Goal: Information Seeking & Learning: Understand process/instructions

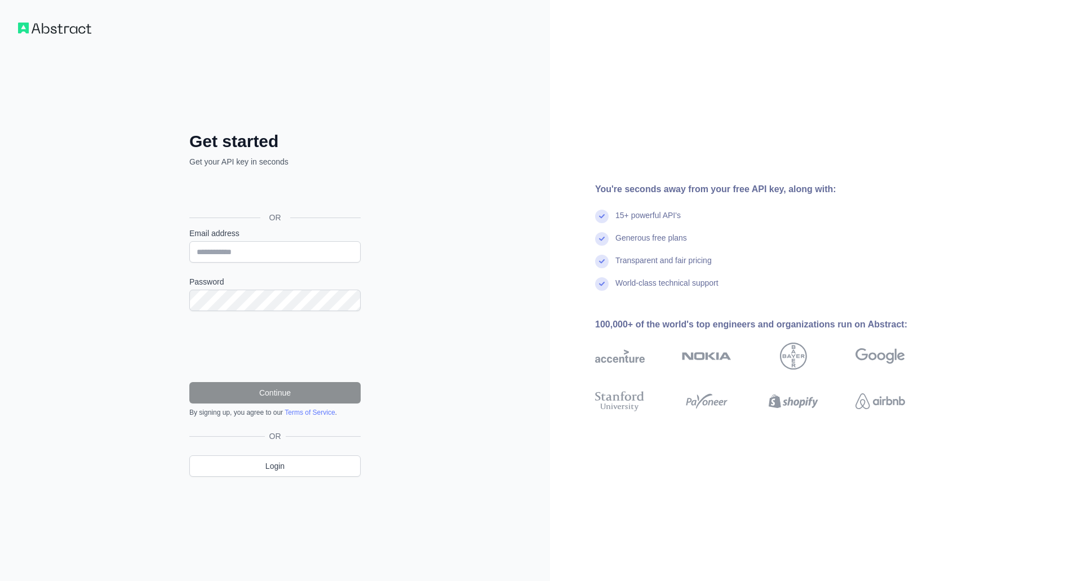
click at [461, 235] on div "Get started Get your API key in seconds OR Email address Password Continue By s…" at bounding box center [275, 290] width 550 height 581
click at [430, 206] on div "Get started Get your API key in seconds OR Email address Password Continue By s…" at bounding box center [275, 290] width 550 height 581
click at [320, 250] on input "Email address" at bounding box center [274, 251] width 171 height 21
type input "**********"
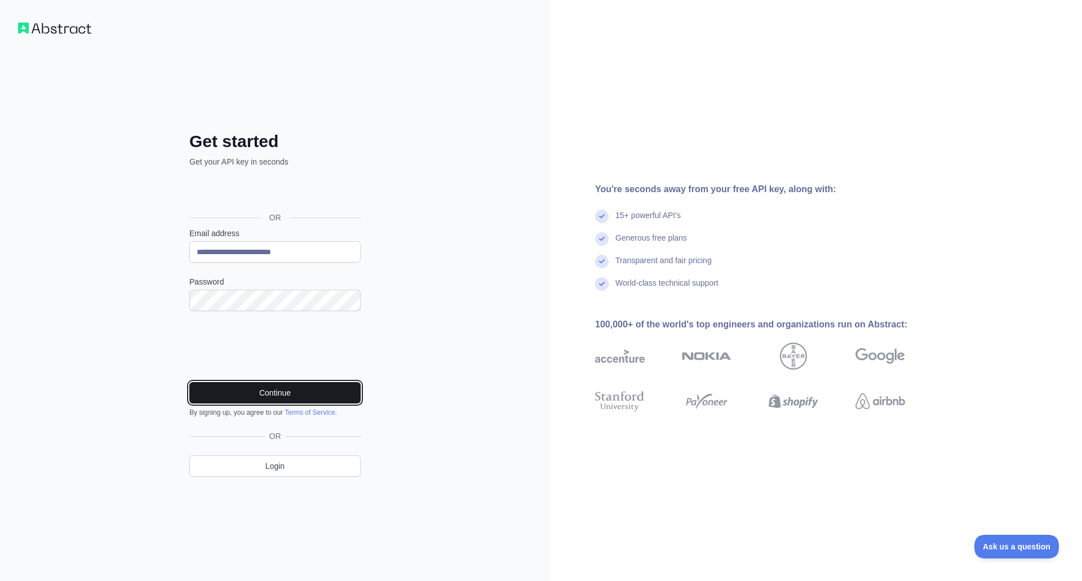
click at [287, 389] on button "Continue" at bounding box center [274, 392] width 171 height 21
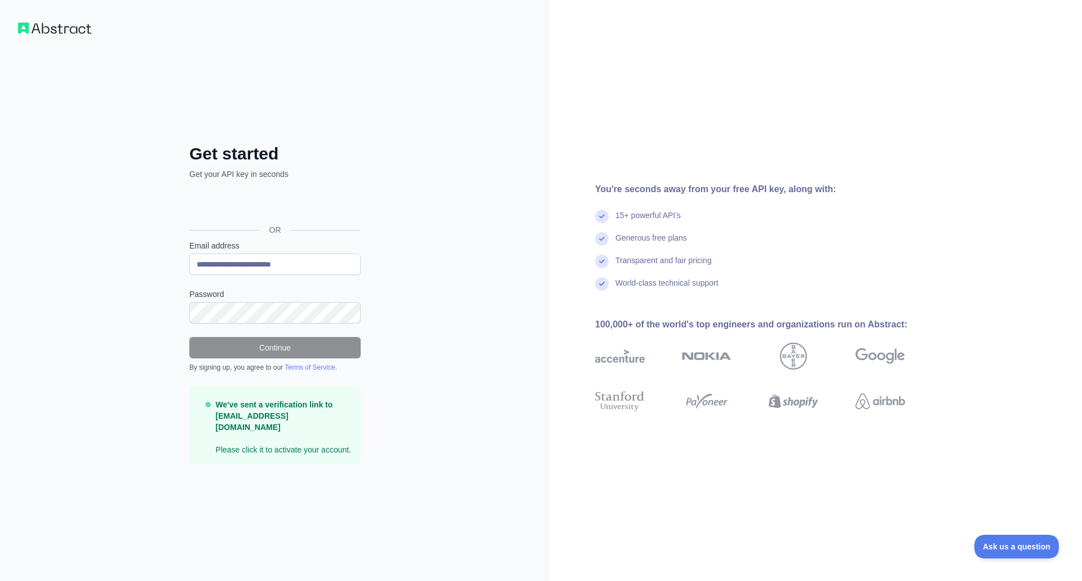
click at [54, 26] on img at bounding box center [54, 28] width 73 height 11
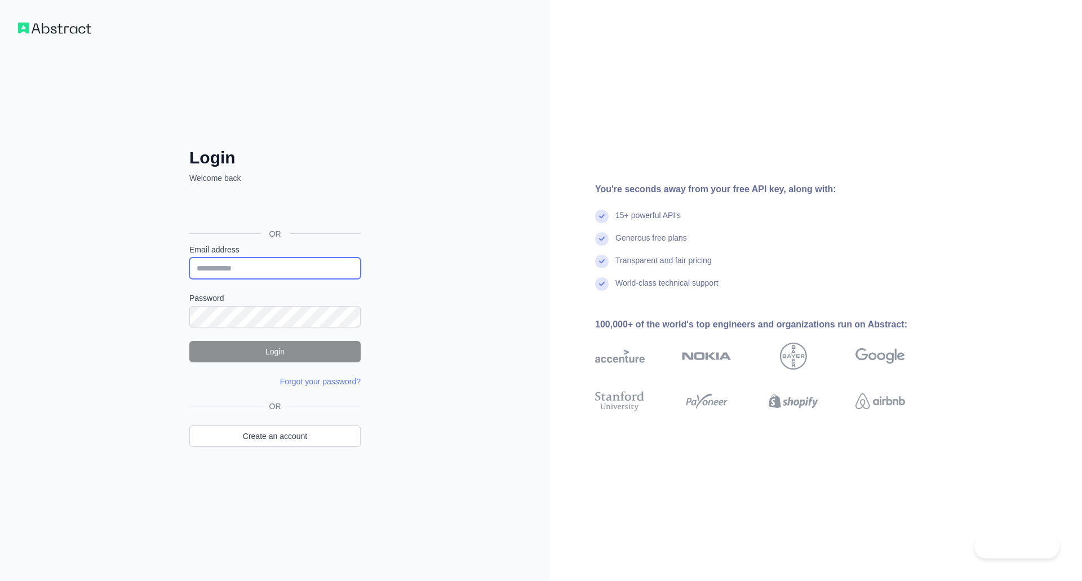
click at [292, 263] on input "Email address" at bounding box center [274, 267] width 171 height 21
type input "**********"
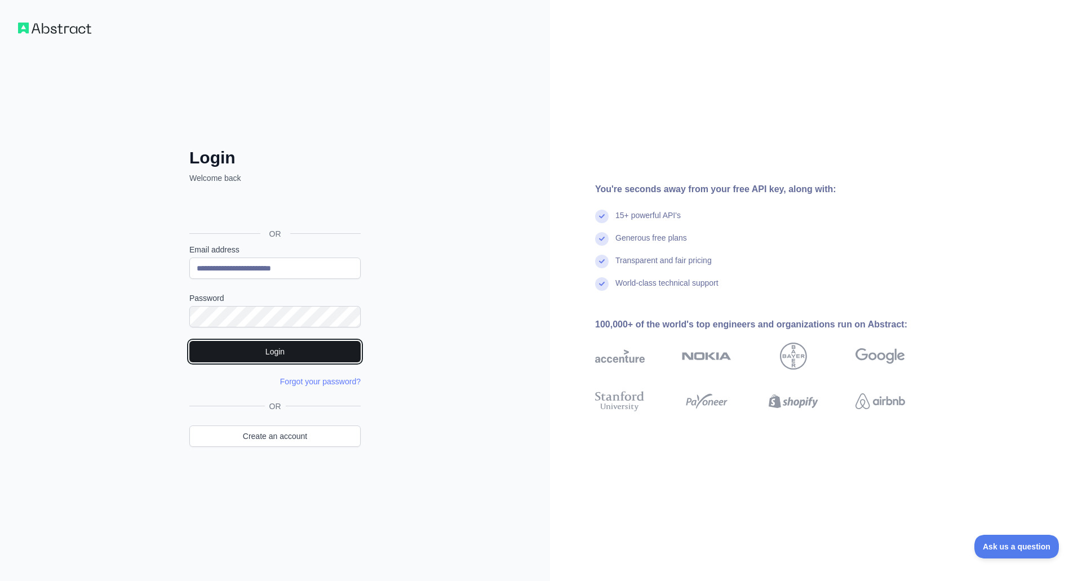
click at [323, 357] on button "Login" at bounding box center [274, 351] width 171 height 21
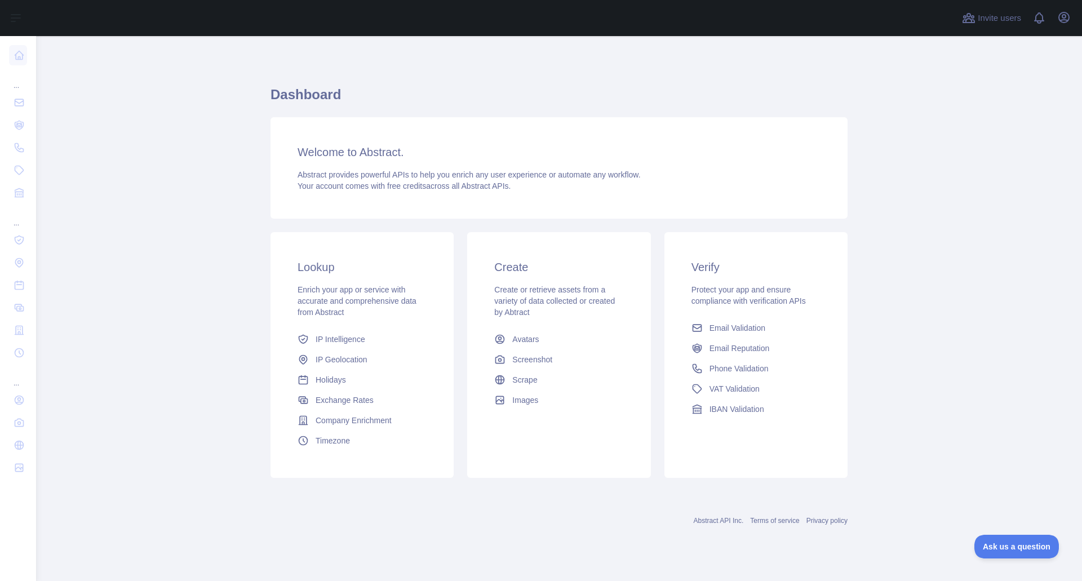
click at [165, 309] on main "Dashboard Welcome to Abstract. Abstract provides powerful APIs to help you enri…" at bounding box center [559, 308] width 1046 height 545
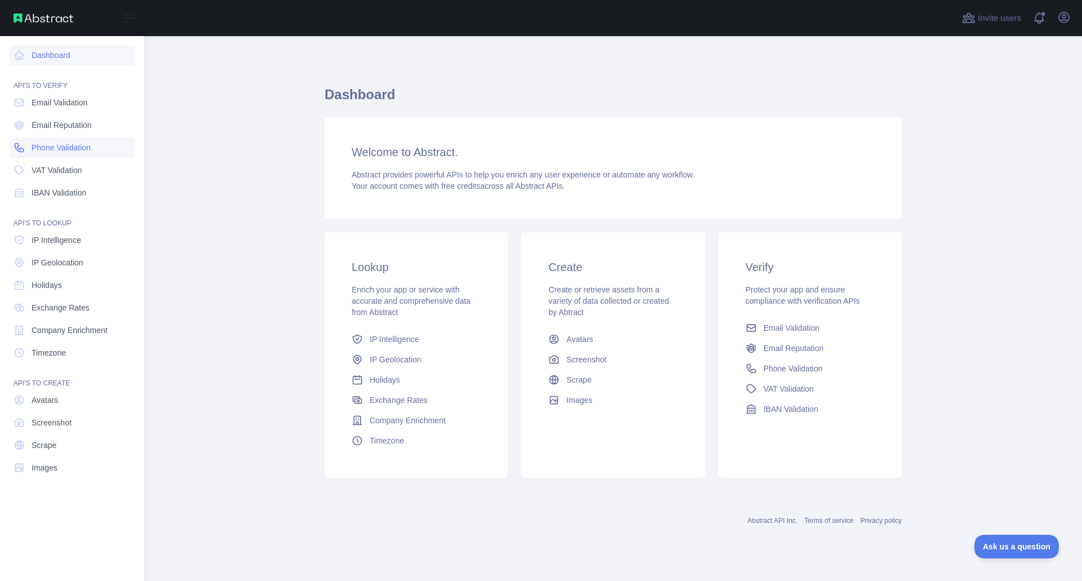
click at [96, 156] on link "Phone Validation" at bounding box center [72, 147] width 126 height 20
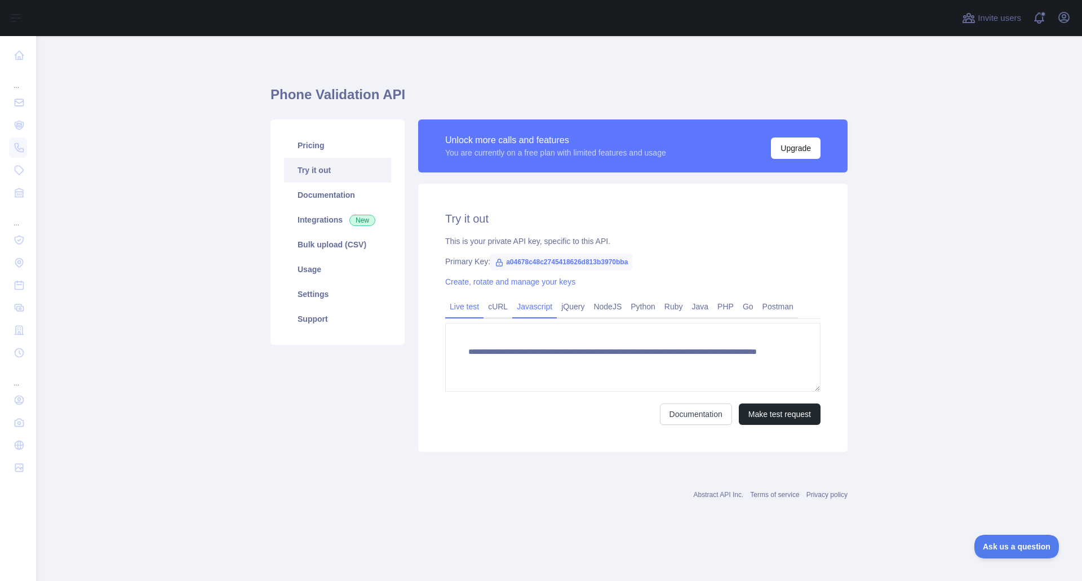
click at [526, 305] on link "Javascript" at bounding box center [534, 306] width 45 height 18
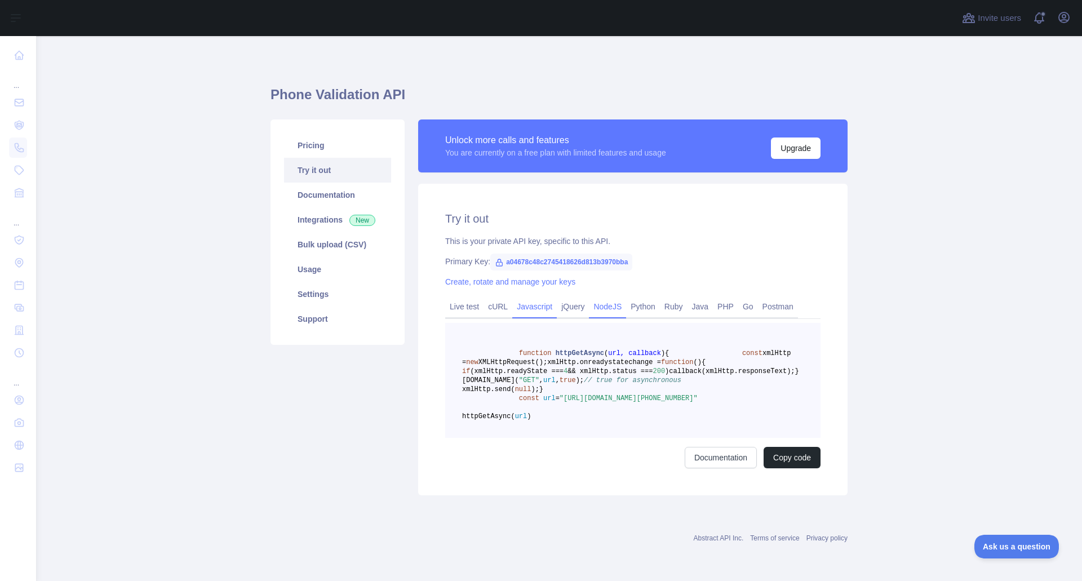
click at [605, 311] on link "NodeJS" at bounding box center [607, 306] width 37 height 18
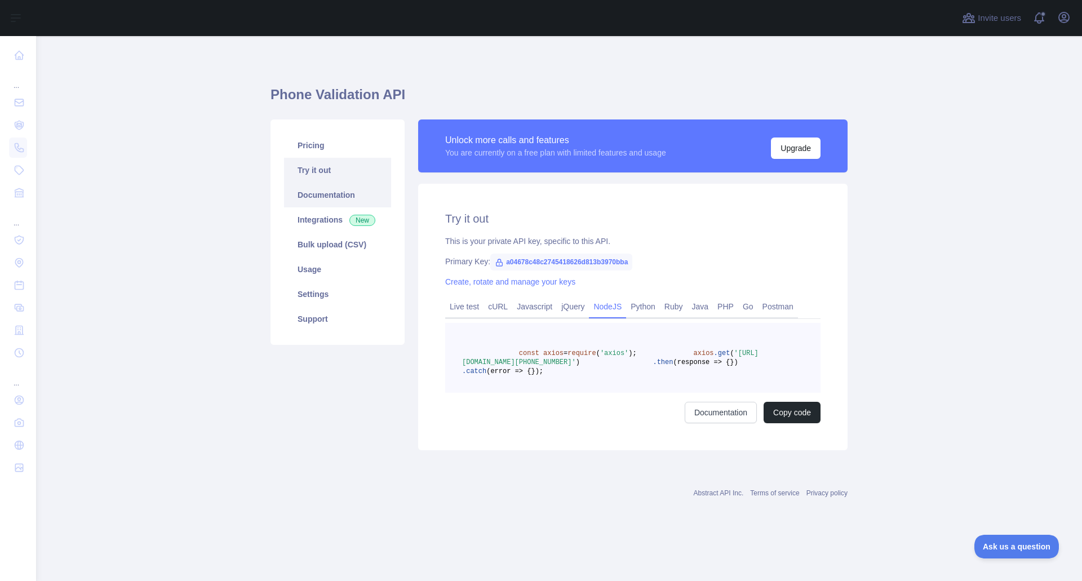
click at [332, 188] on link "Documentation" at bounding box center [337, 195] width 107 height 25
click at [526, 306] on link "Javascript" at bounding box center [534, 306] width 45 height 18
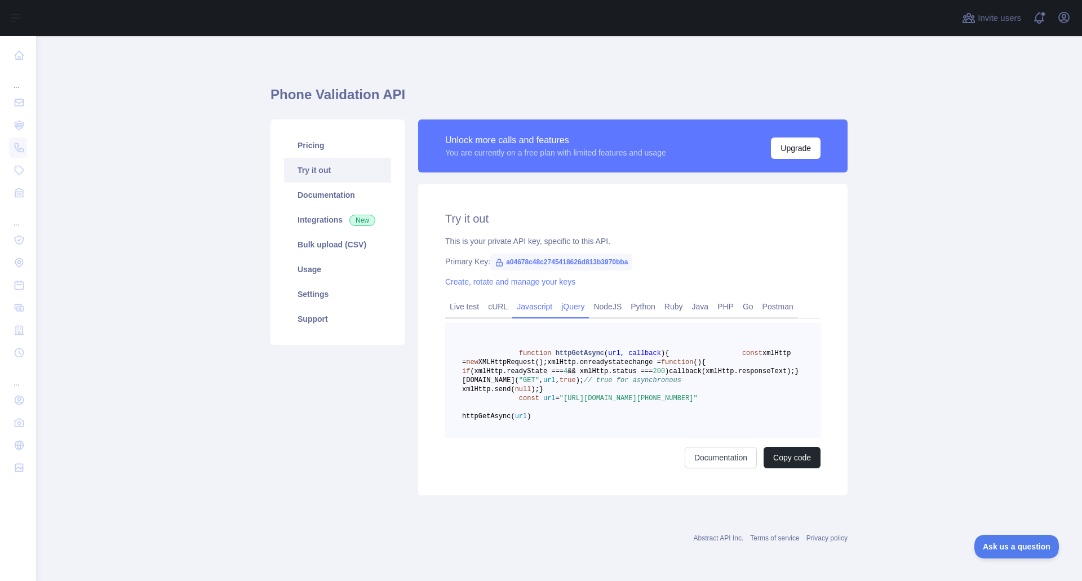
click at [557, 304] on link "jQuery" at bounding box center [573, 306] width 32 height 18
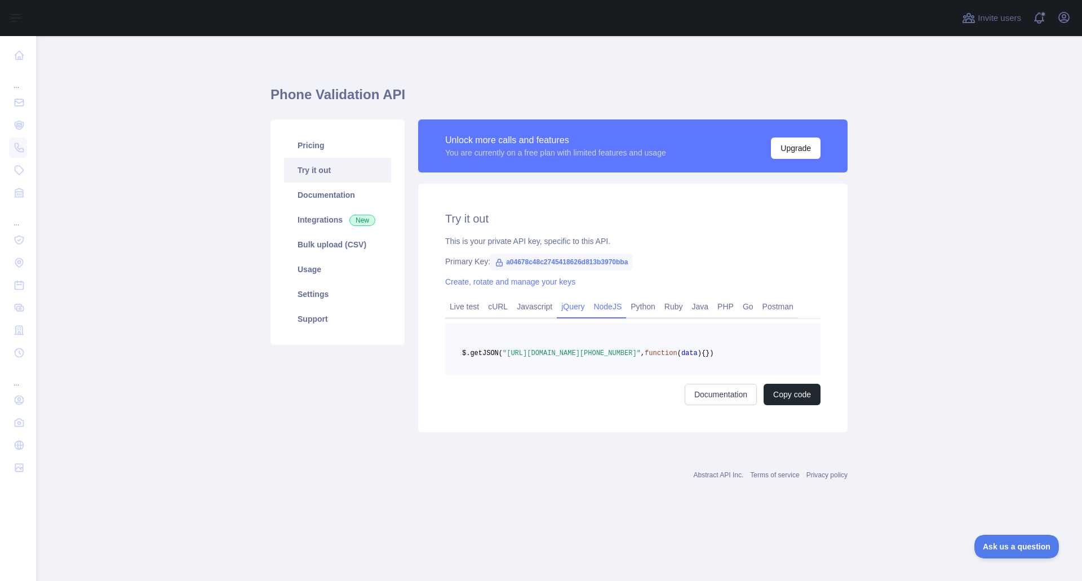
click at [595, 302] on link "NodeJS" at bounding box center [607, 306] width 37 height 18
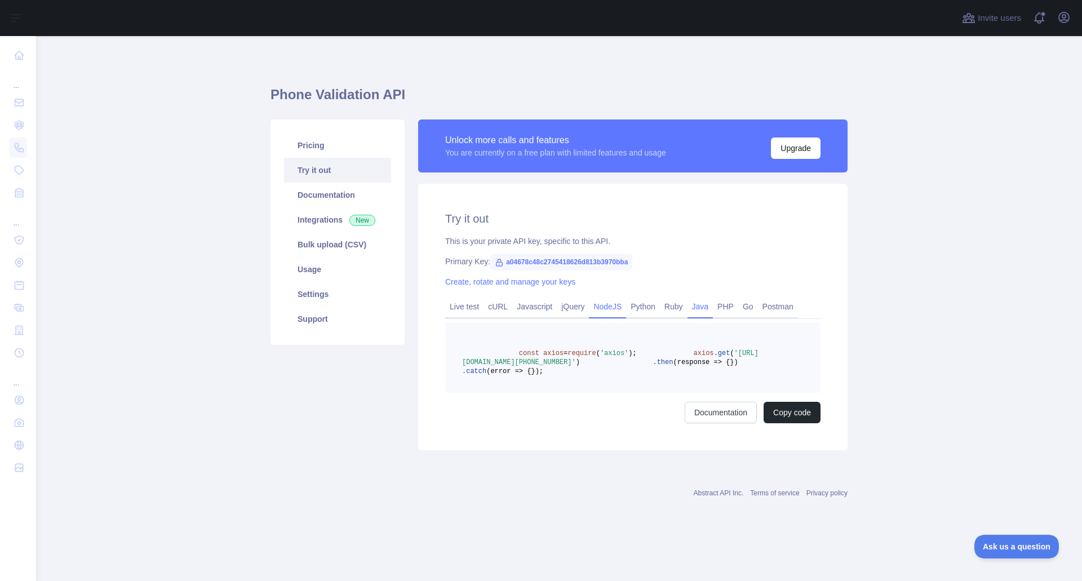
click at [699, 305] on link "Java" at bounding box center [700, 306] width 26 height 18
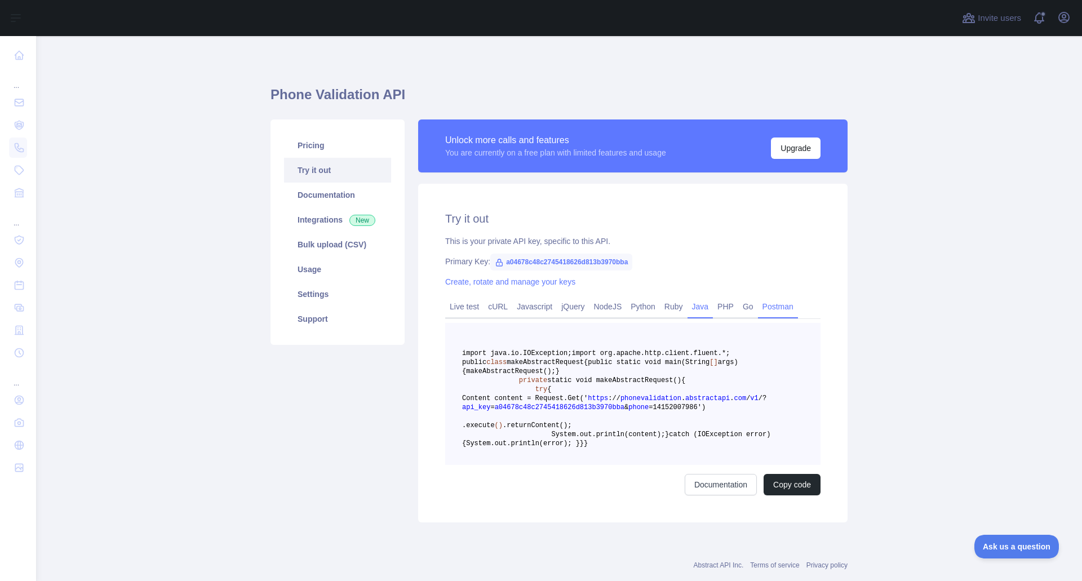
click at [758, 305] on link "Postman" at bounding box center [778, 306] width 40 height 18
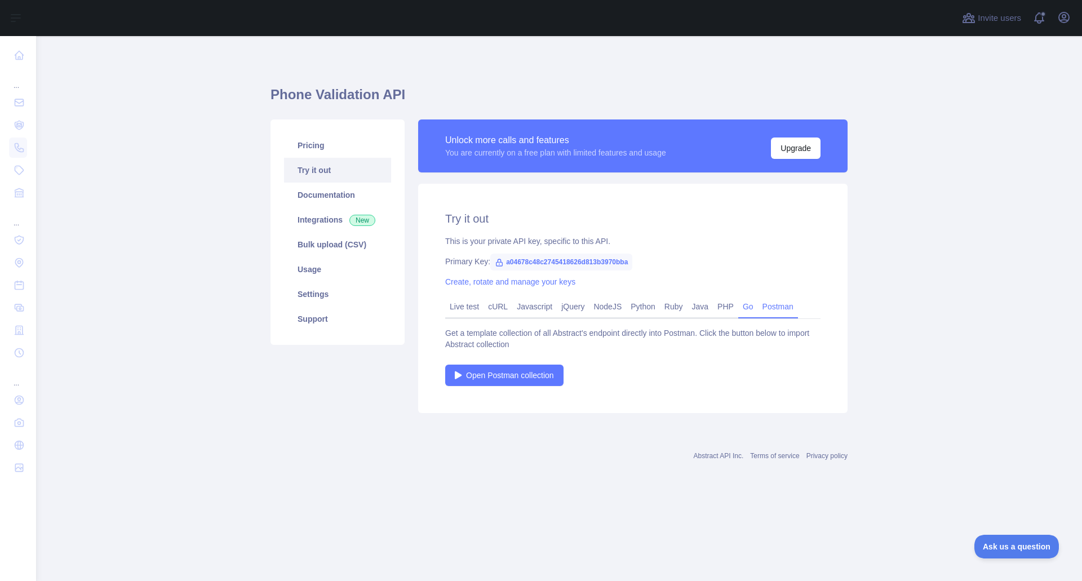
click at [739, 308] on link "Go" at bounding box center [748, 306] width 20 height 18
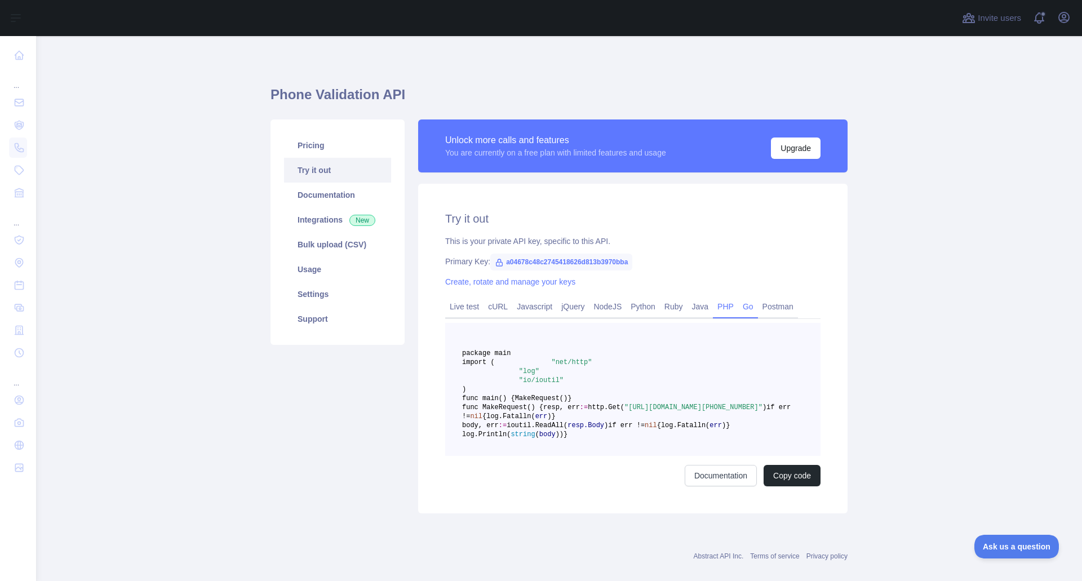
click at [714, 308] on link "PHP" at bounding box center [725, 306] width 25 height 18
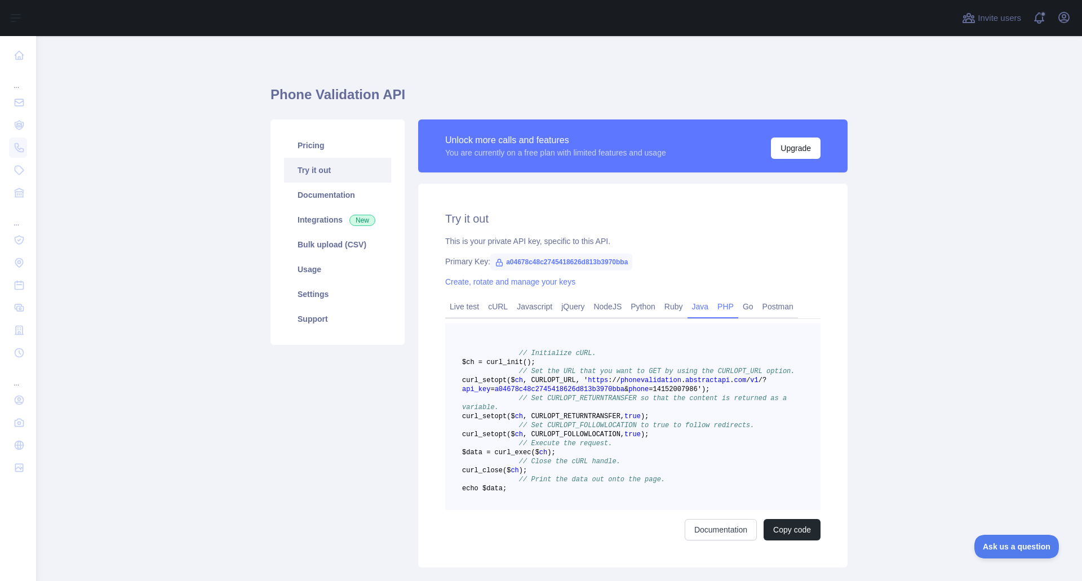
click at [687, 308] on link "Java" at bounding box center [700, 306] width 26 height 18
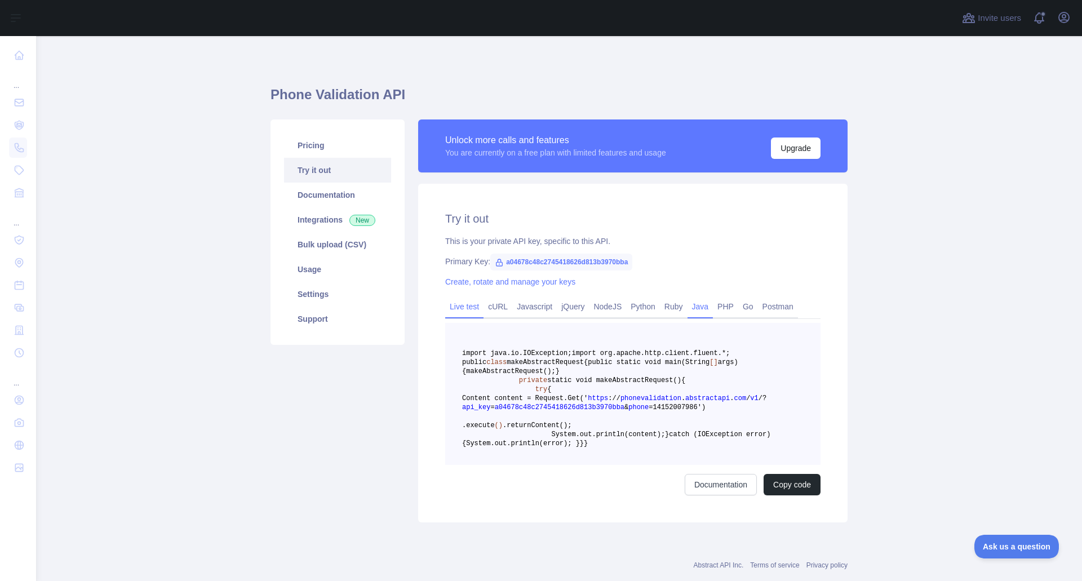
click at [451, 309] on link "Live test" at bounding box center [464, 306] width 38 height 18
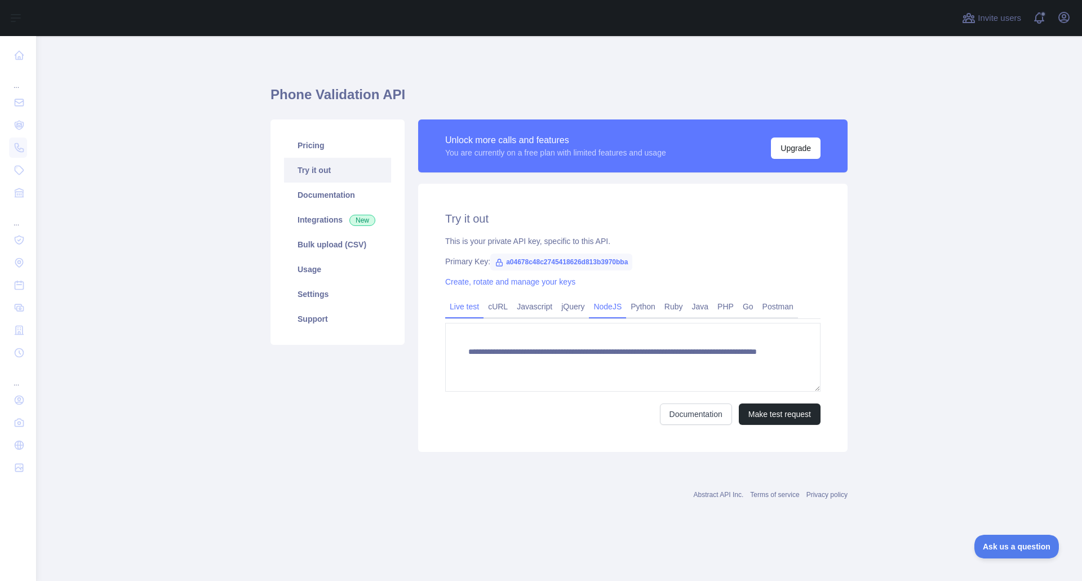
click at [603, 305] on link "NodeJS" at bounding box center [607, 306] width 37 height 18
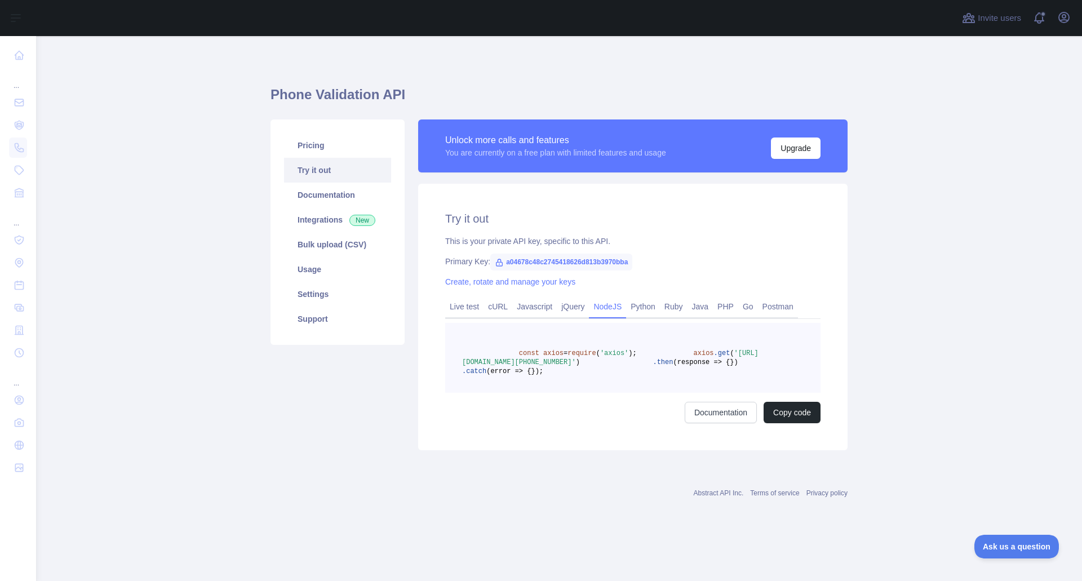
drag, startPoint x: 550, startPoint y: 410, endPoint x: 512, endPoint y: 352, distance: 69.7
click at [512, 352] on pre "const axios = require ( 'axios' ); axios .get ( 'https://phonevalidation.abstra…" at bounding box center [632, 358] width 375 height 70
click at [611, 393] on pre "const axios = require ( 'axios' ); axios .get ( 'https://phonevalidation.abstra…" at bounding box center [632, 358] width 375 height 70
drag, startPoint x: 318, startPoint y: 444, endPoint x: 310, endPoint y: 455, distance: 13.0
click at [318, 444] on div "Pricing Try it out Documentation Integrations New Bulk upload (CSV) Usage Setti…" at bounding box center [338, 284] width 148 height 331
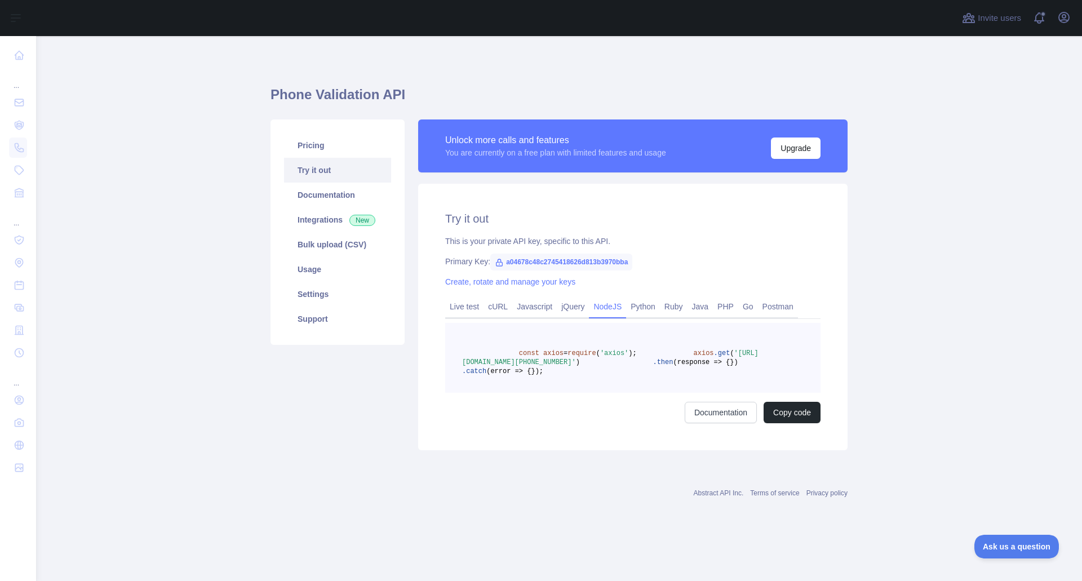
drag, startPoint x: 549, startPoint y: 397, endPoint x: 515, endPoint y: 354, distance: 54.5
click at [515, 354] on pre "const axios = require ( 'axios' ); axios .get ( 'https://phonevalidation.abstra…" at bounding box center [632, 358] width 375 height 70
copy code "const axios = require ( 'axios' ); axios .get ( 'https://phonevalidation.abstra…"
